Goal: Task Accomplishment & Management: Manage account settings

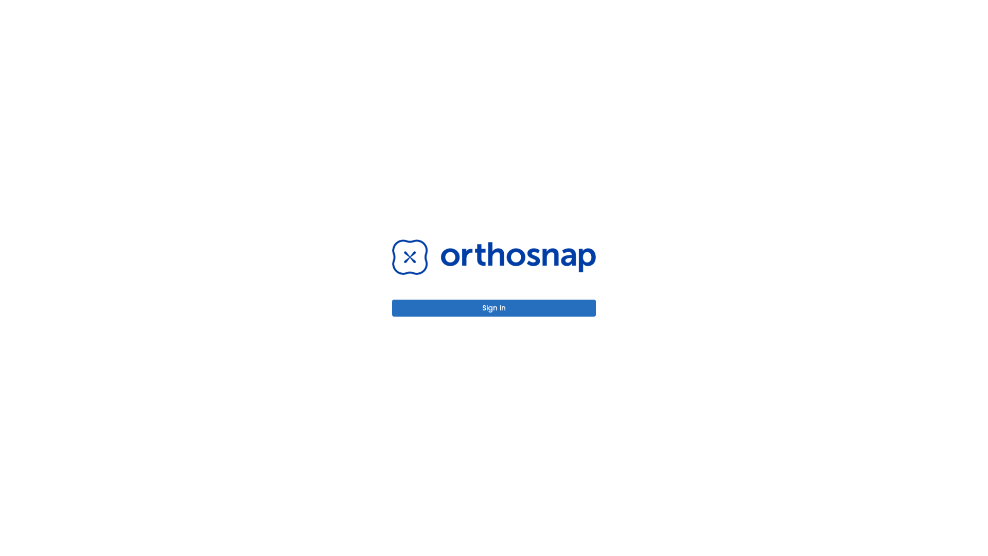
click at [494, 308] on button "Sign in" at bounding box center [494, 308] width 204 height 17
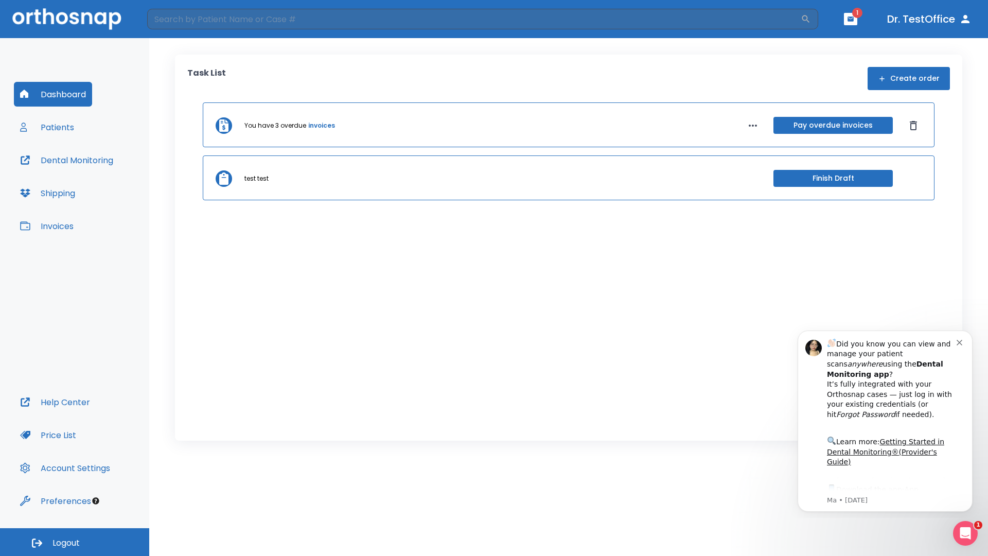
click at [75, 542] on span "Logout" at bounding box center [66, 542] width 27 height 11
